Goal: Find specific page/section: Find specific page/section

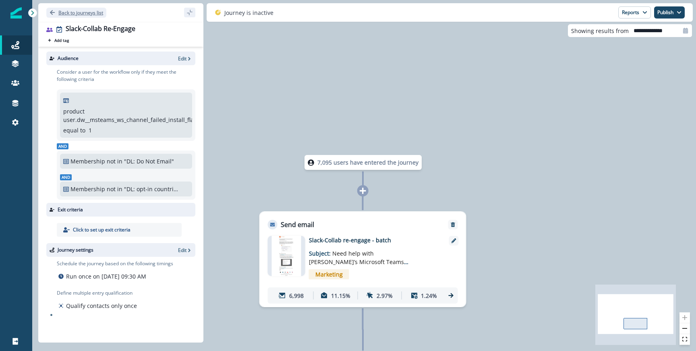
click at [69, 16] on button "Back to journeys list" at bounding box center [76, 13] width 60 height 10
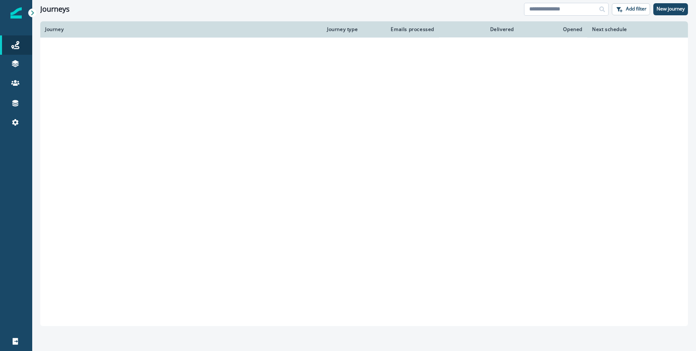
click at [347, 13] on input at bounding box center [566, 9] width 85 height 13
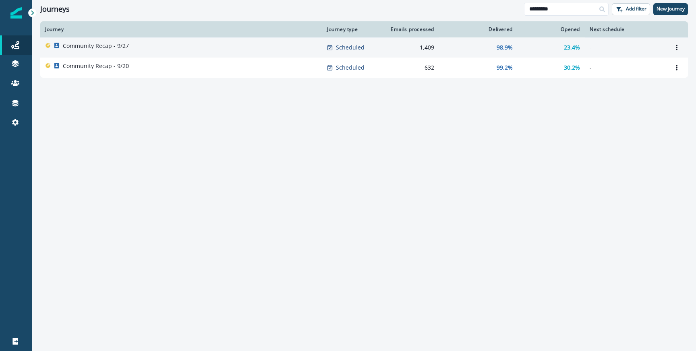
type input "*********"
click at [130, 51] on div "Community Recap - 9/27" at bounding box center [181, 47] width 272 height 11
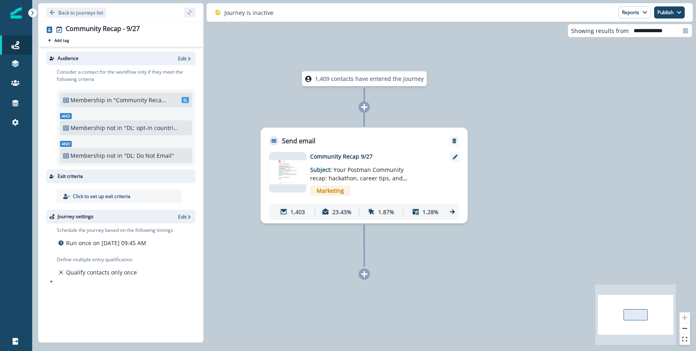
click at [446, 210] on div "1,403 23.43% 1.87% 1.28%" at bounding box center [364, 212] width 190 height 16
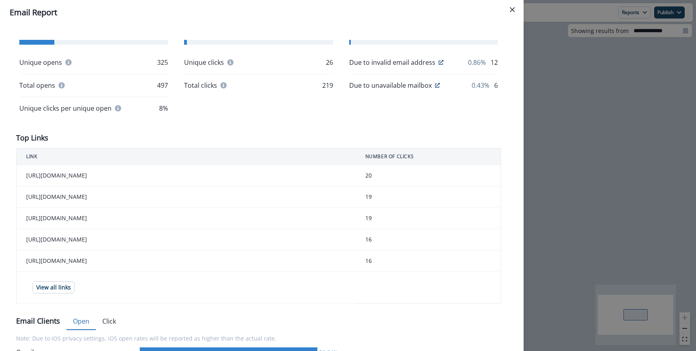
scroll to position [192, 0]
